Goal: Transaction & Acquisition: Purchase product/service

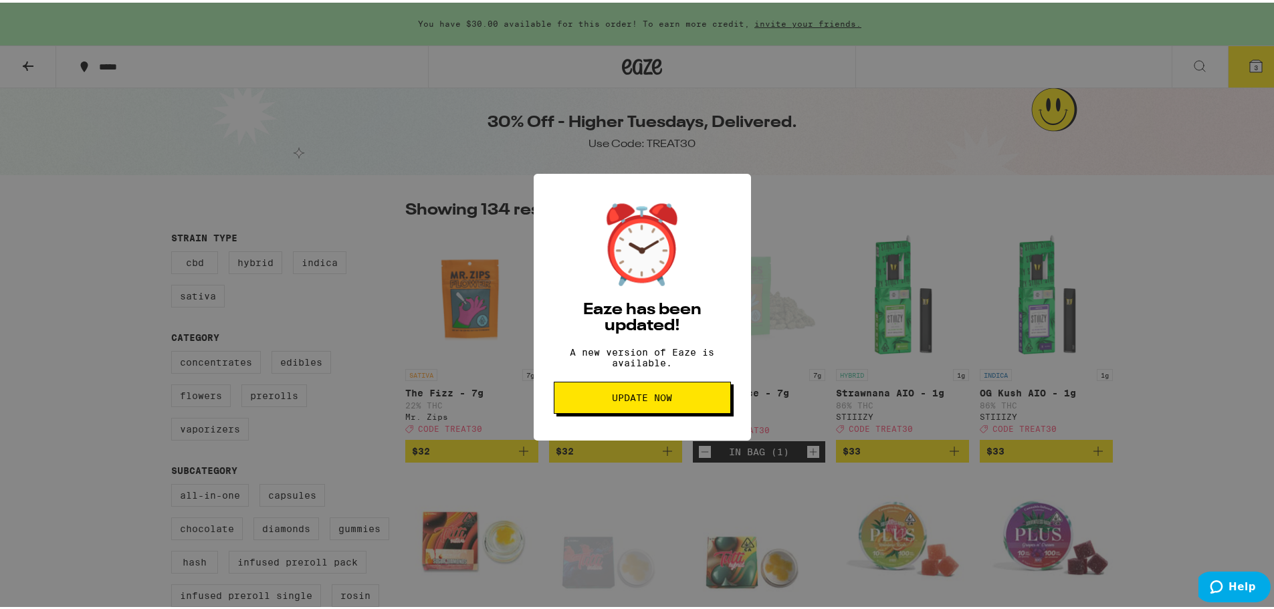
click at [651, 400] on span "Update Now" at bounding box center [642, 395] width 60 height 9
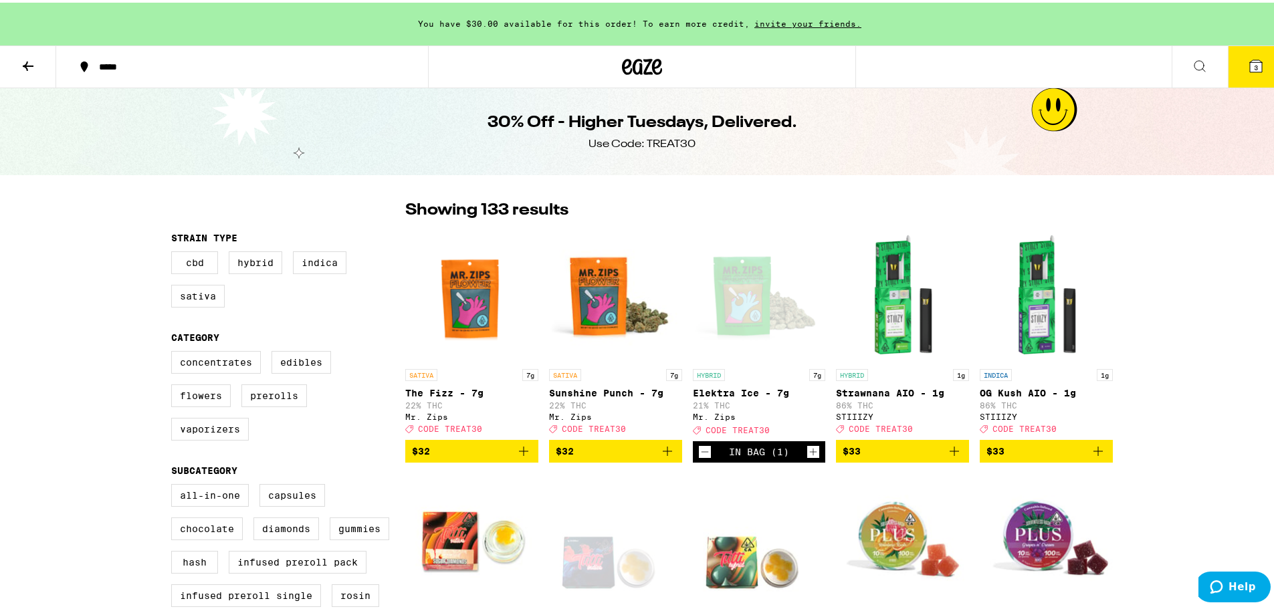
click at [1248, 64] on icon at bounding box center [1256, 64] width 16 height 16
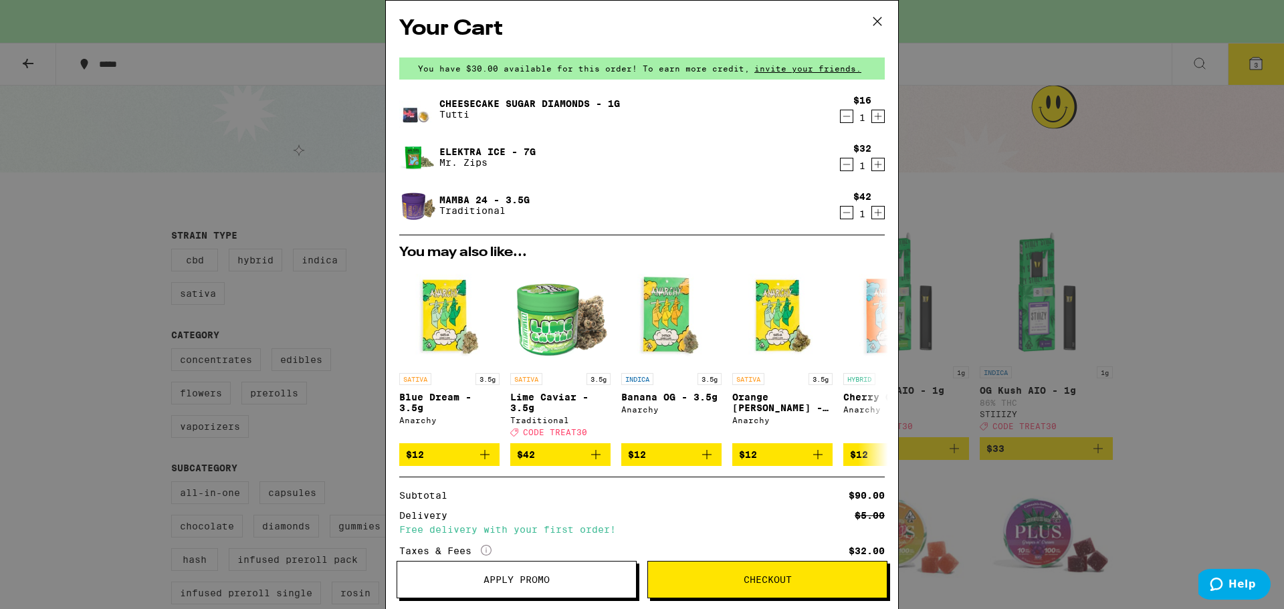
click at [875, 23] on icon at bounding box center [878, 21] width 20 height 20
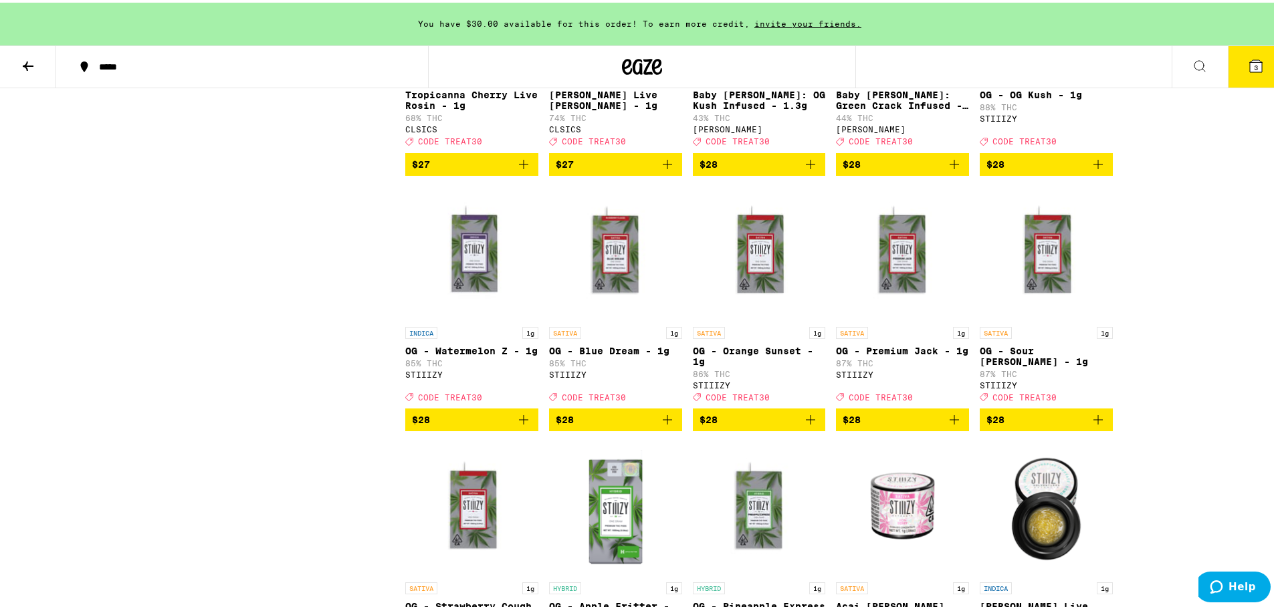
scroll to position [3612, 0]
